Goal: Information Seeking & Learning: Learn about a topic

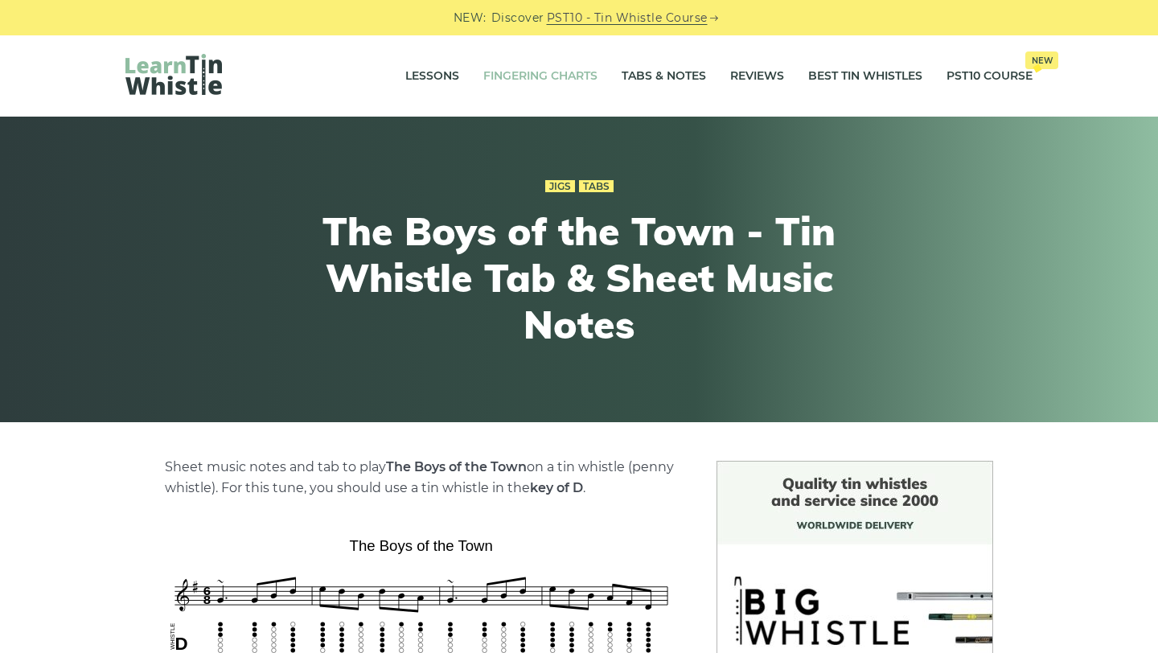
click at [566, 73] on link "Fingering Charts" at bounding box center [540, 76] width 114 height 40
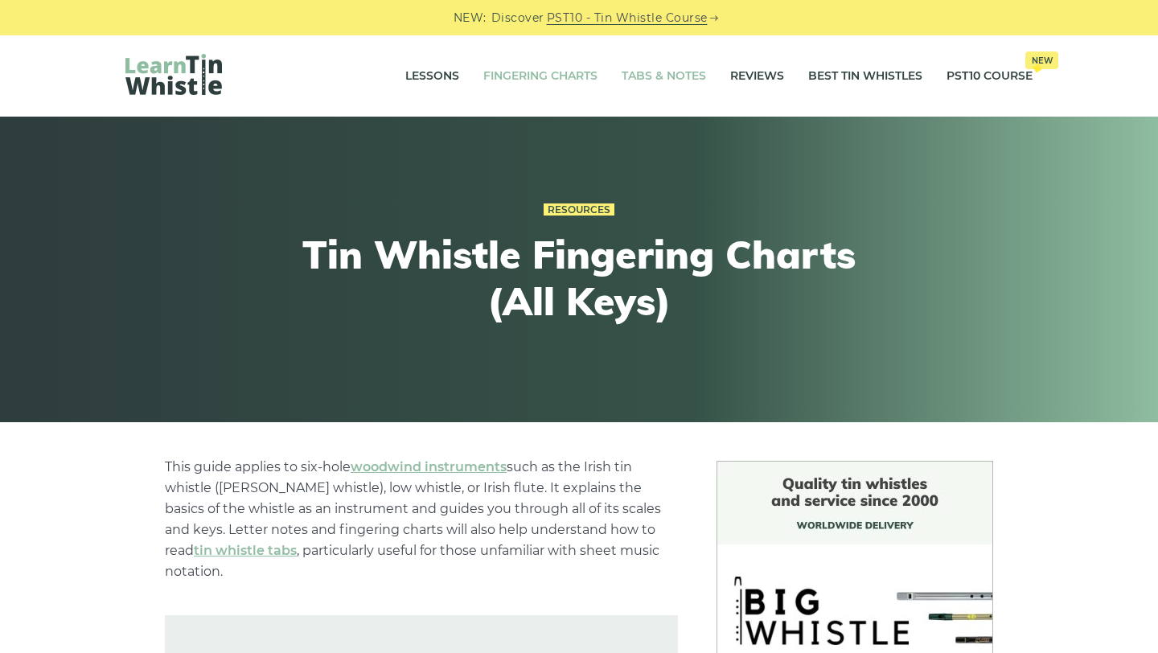
click at [675, 76] on link "Tabs & Notes" at bounding box center [664, 76] width 84 height 40
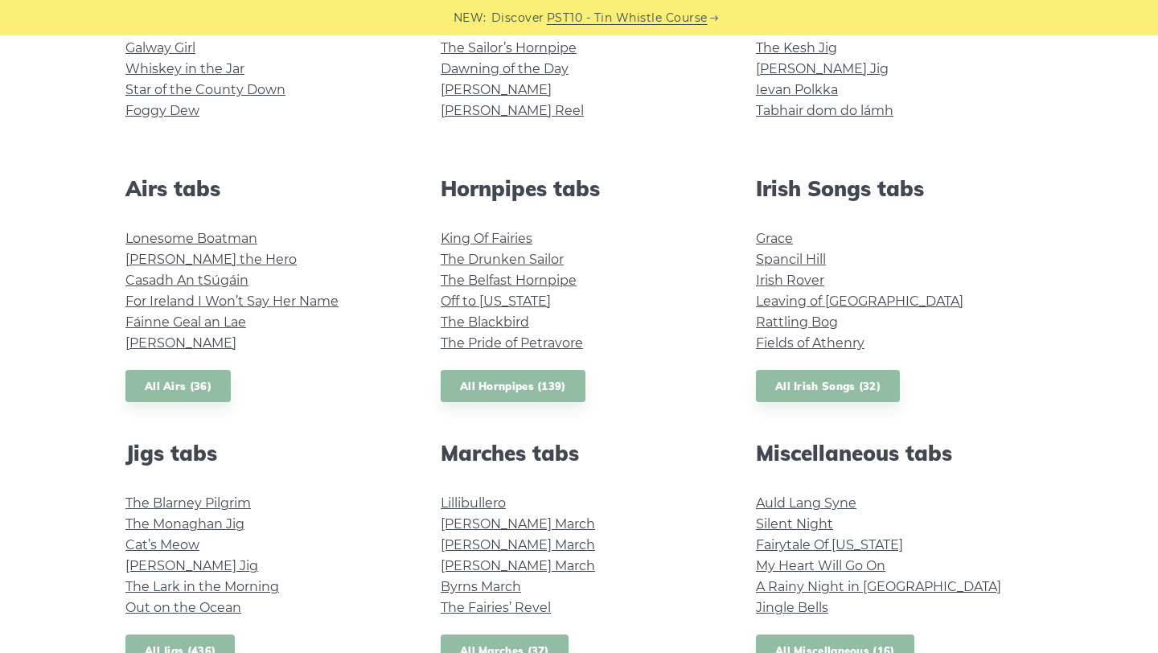
scroll to position [519, 0]
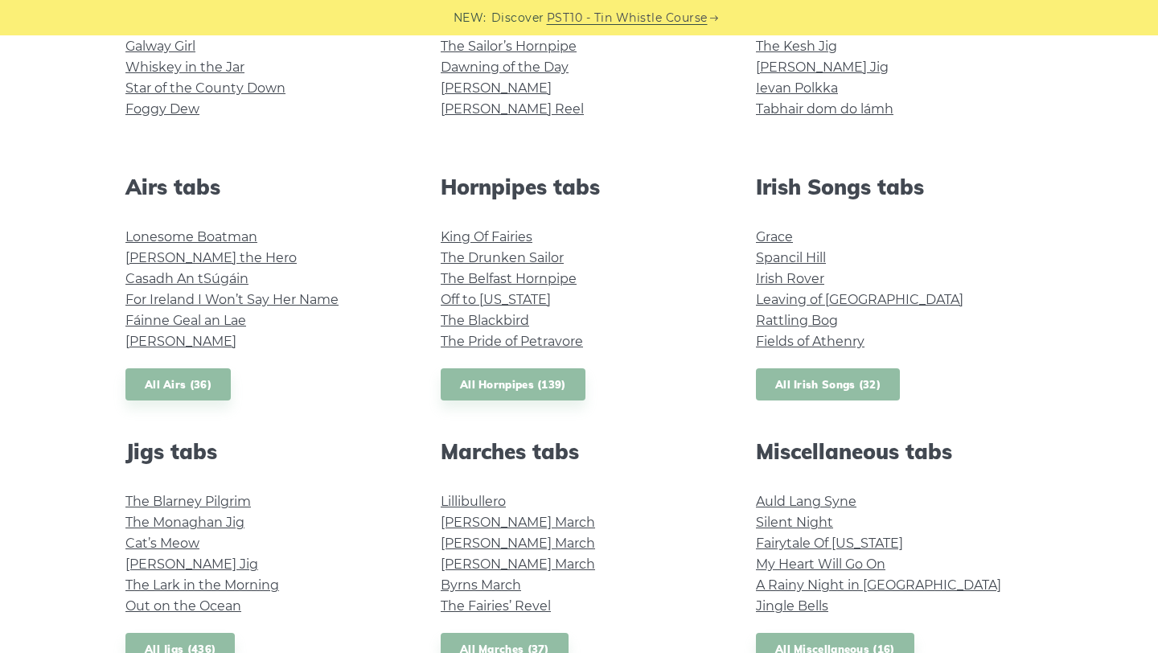
click at [857, 389] on link "All Irish Songs (32)" at bounding box center [828, 384] width 144 height 33
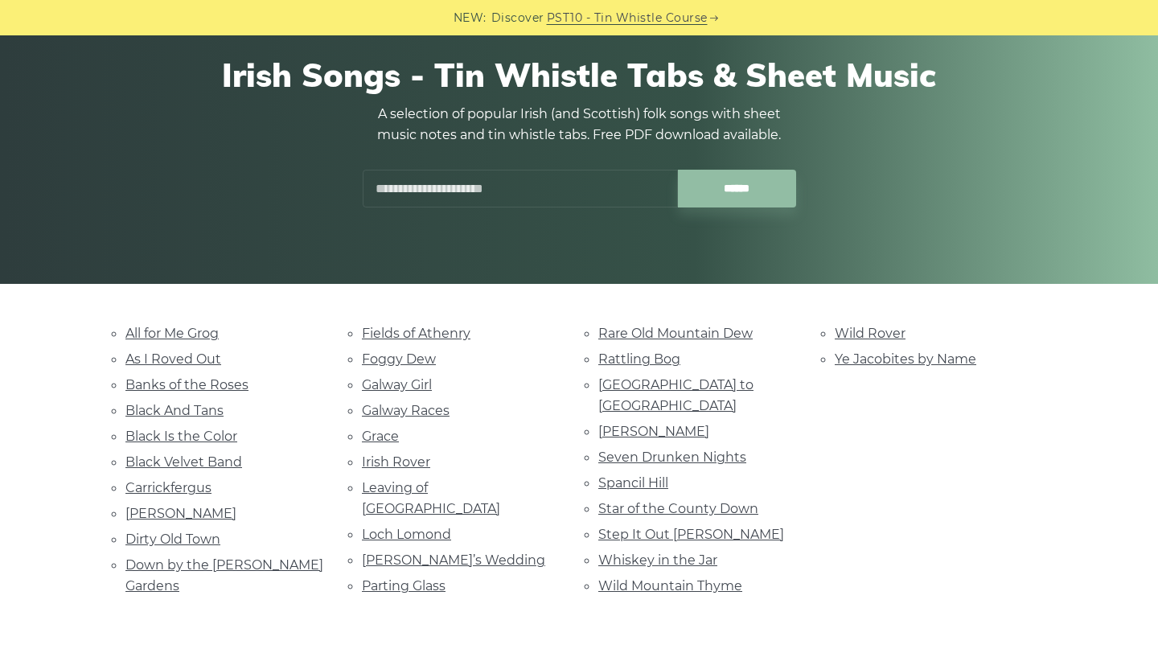
scroll to position [284, 0]
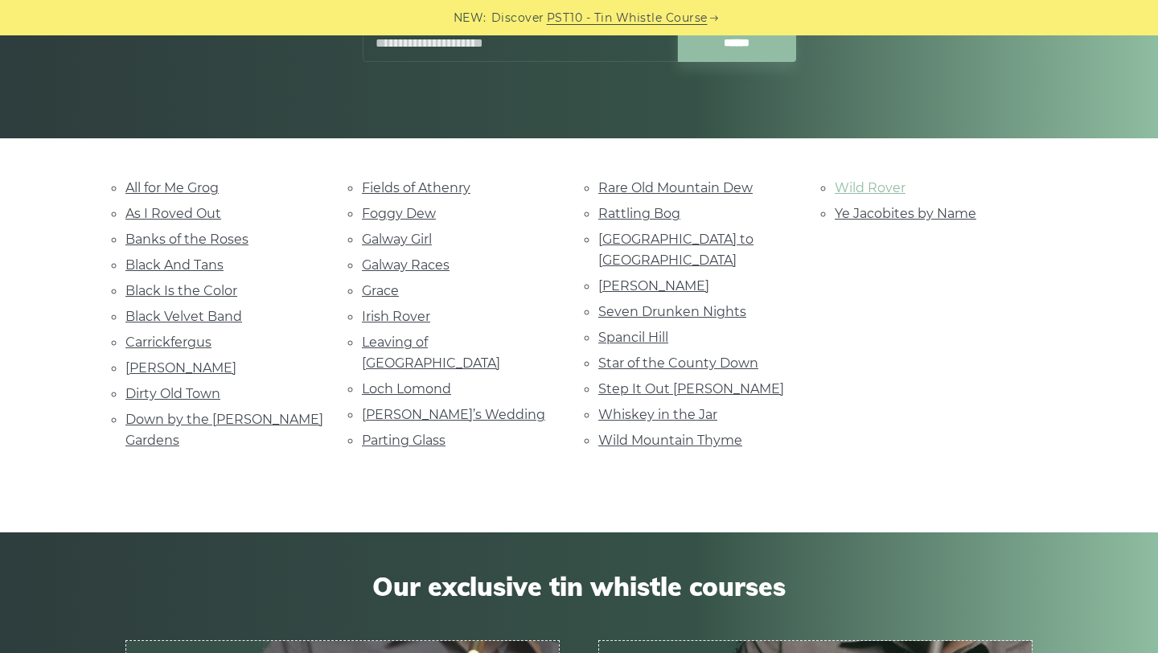
click at [845, 191] on link "Wild Rover" at bounding box center [870, 187] width 71 height 15
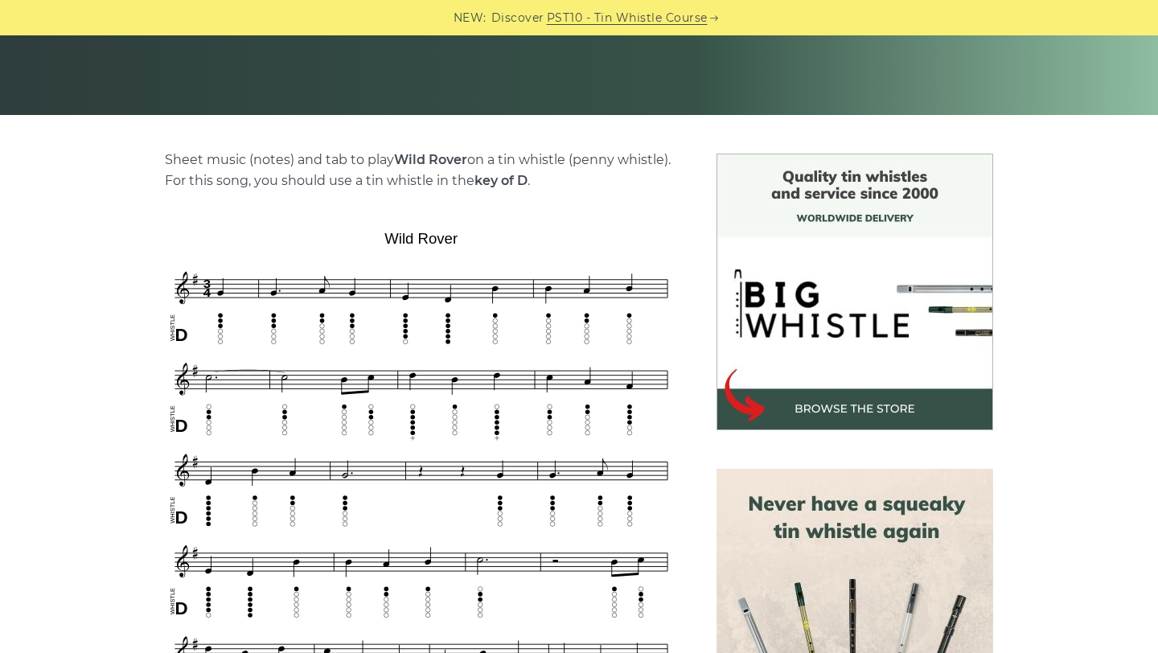
scroll to position [200, 0]
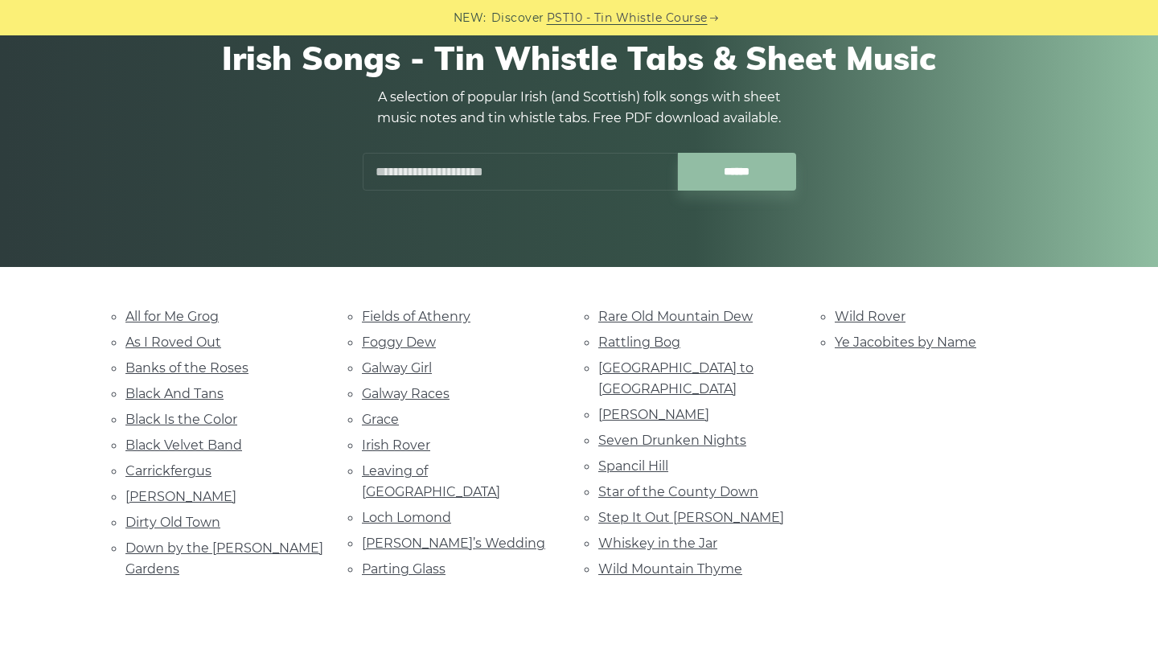
scroll to position [166, 0]
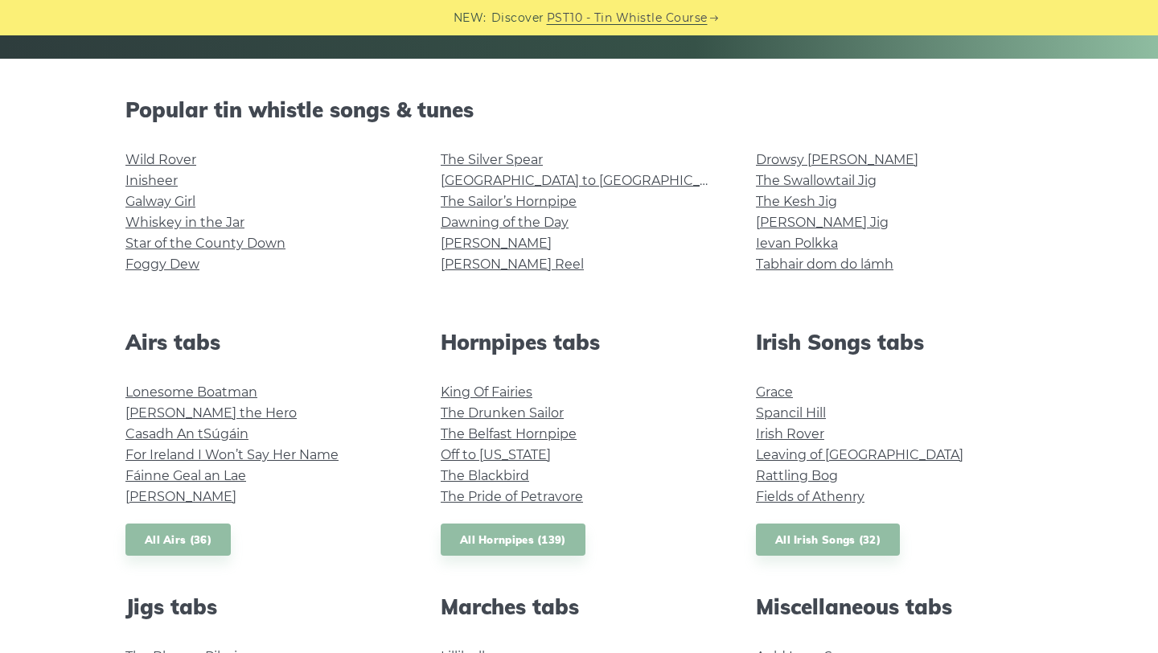
scroll to position [361, 0]
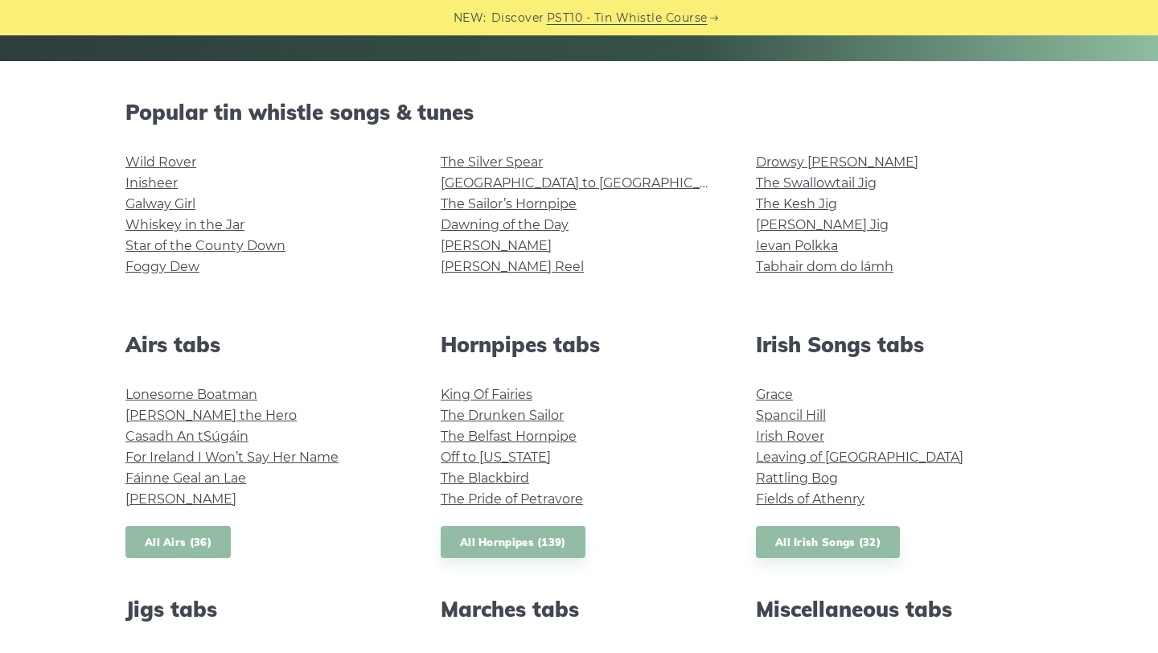
drag, startPoint x: 166, startPoint y: 546, endPoint x: 14, endPoint y: 601, distance: 160.8
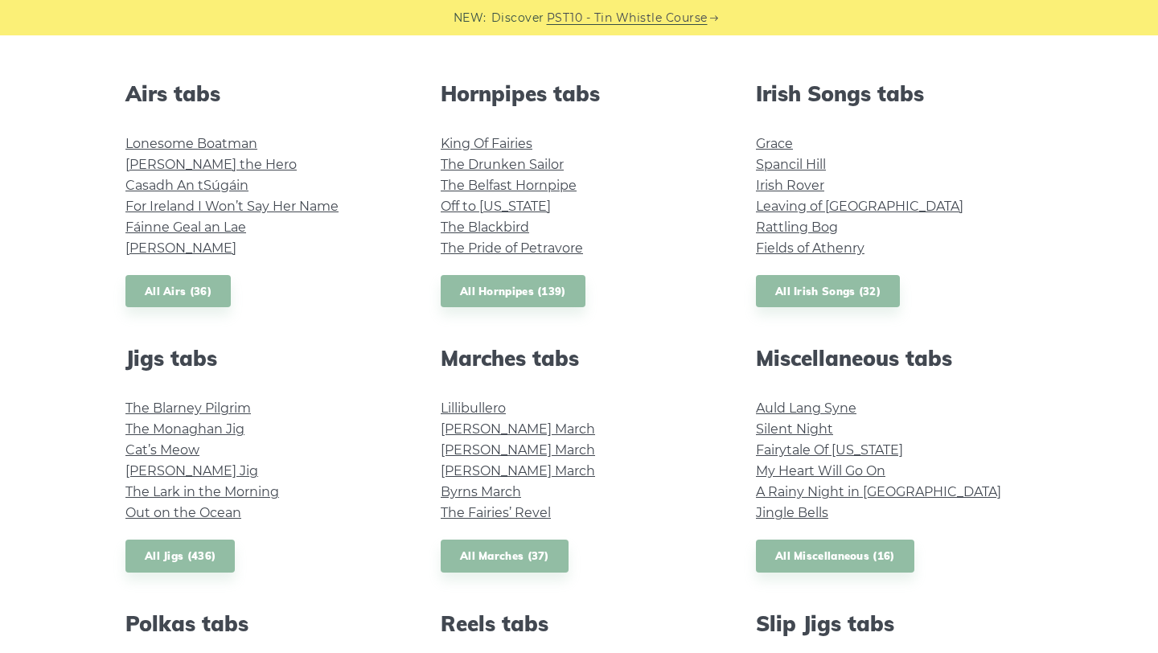
scroll to position [631, 0]
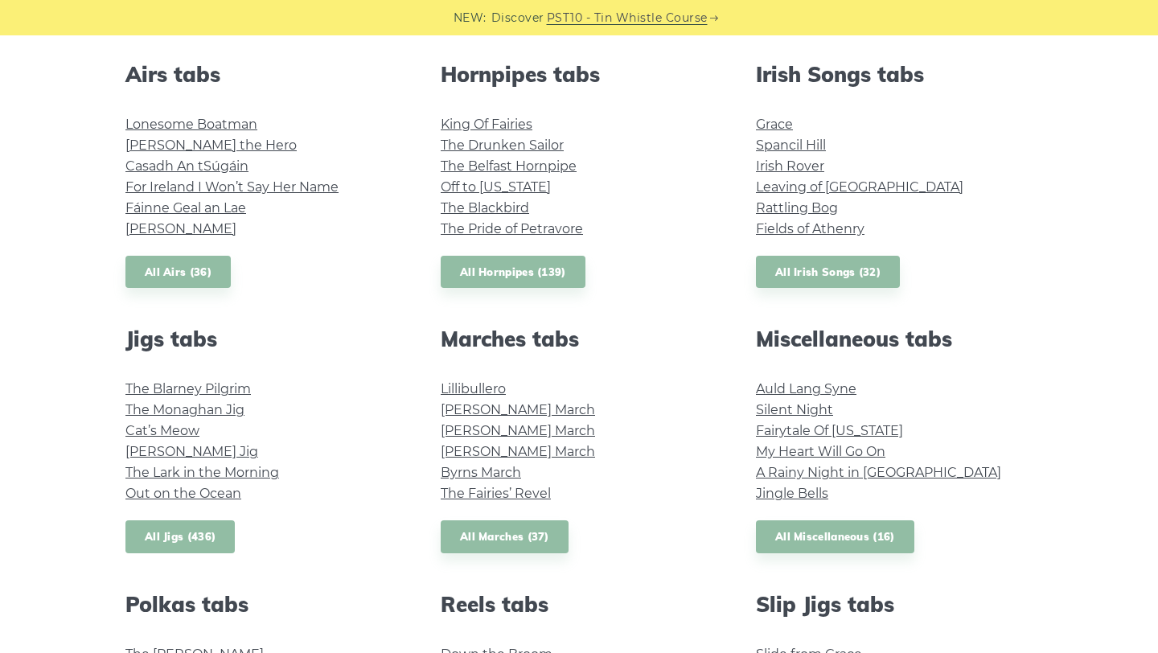
click at [220, 539] on link "All Jigs (436)" at bounding box center [179, 536] width 109 height 33
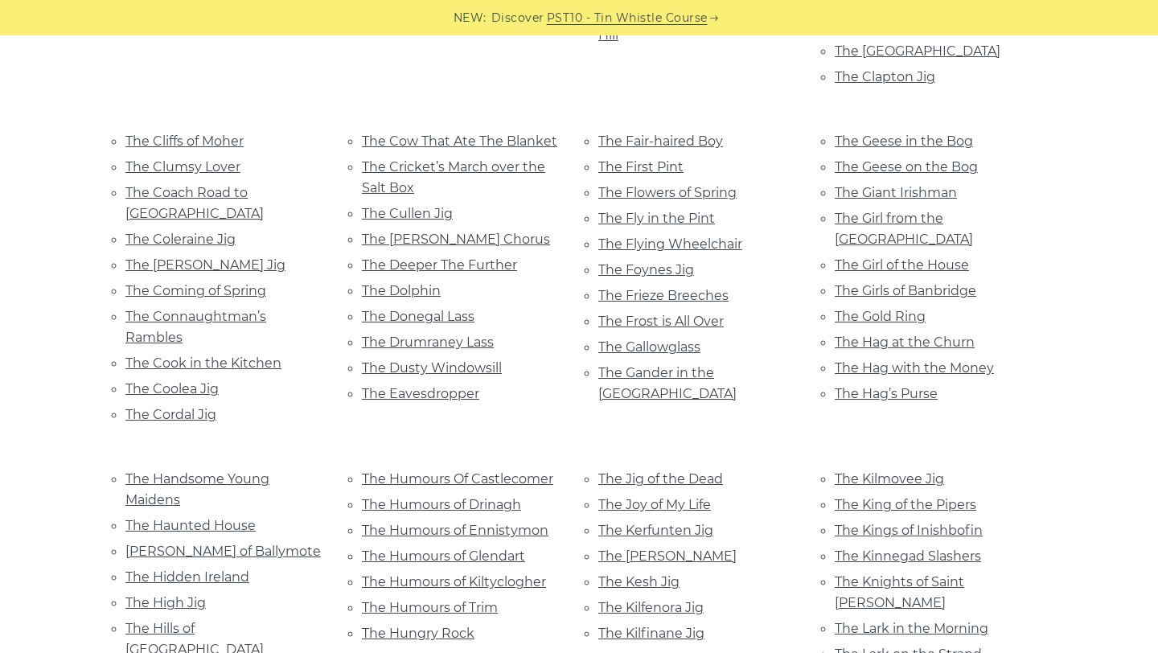
scroll to position [2463, 0]
